Goal: Task Accomplishment & Management: Manage account settings

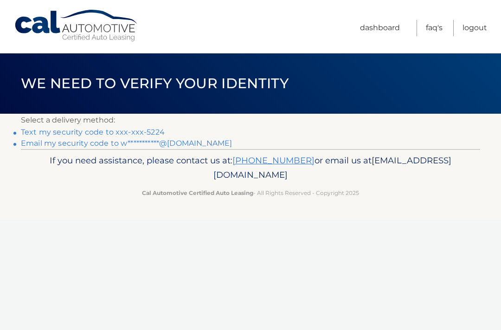
click at [142, 131] on link "Text my security code to xxx-xxx-5224" at bounding box center [93, 132] width 144 height 9
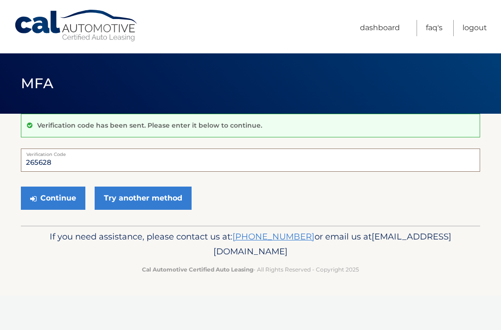
type input "265628"
click at [62, 200] on button "Continue" at bounding box center [53, 197] width 64 height 23
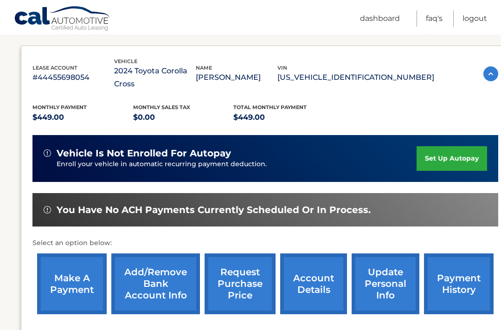
scroll to position [147, 0]
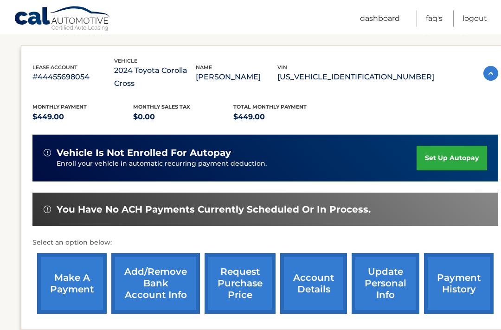
click at [76, 266] on link "make a payment" at bounding box center [72, 283] width 70 height 61
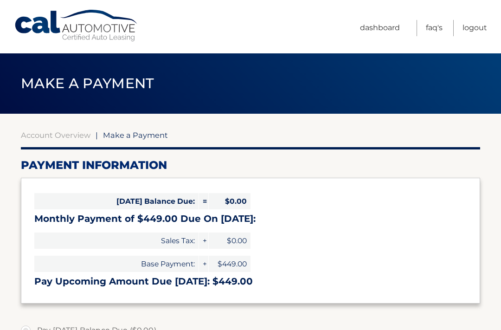
select select "NzczMzlhZmItMzdlOC00NTkxLWFjYmItMDkzMGE3MjkyOGM2"
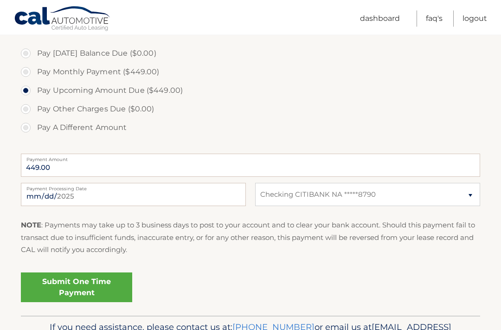
scroll to position [277, 0]
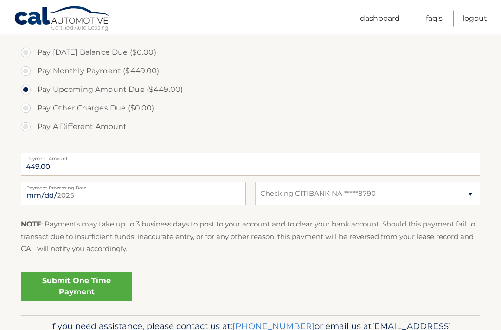
click at [97, 284] on link "Submit One Time Payment" at bounding box center [76, 287] width 111 height 30
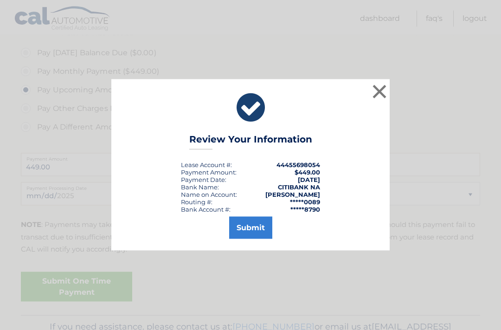
scroll to position [278, 0]
click at [259, 235] on button "Submit" at bounding box center [250, 228] width 43 height 22
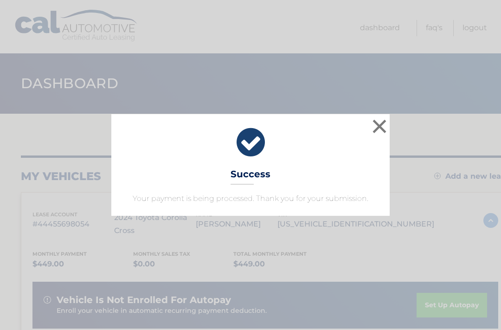
click at [384, 127] on button "×" at bounding box center [379, 126] width 19 height 19
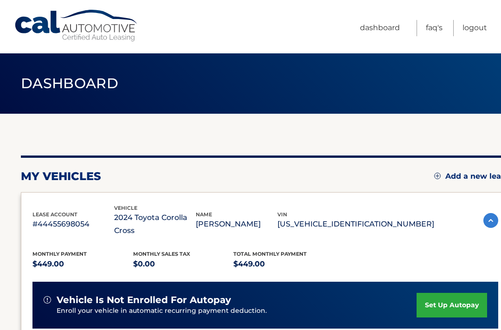
click at [495, 213] on img at bounding box center [490, 220] width 15 height 15
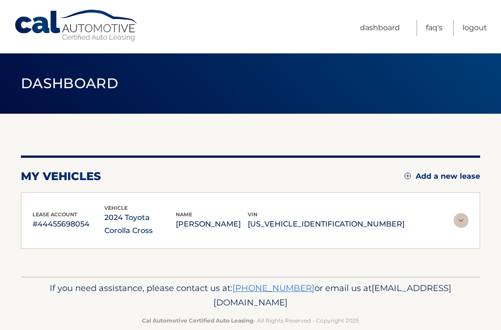
click at [479, 28] on link "Logout" at bounding box center [474, 28] width 25 height 16
